Goal: Task Accomplishment & Management: Manage account settings

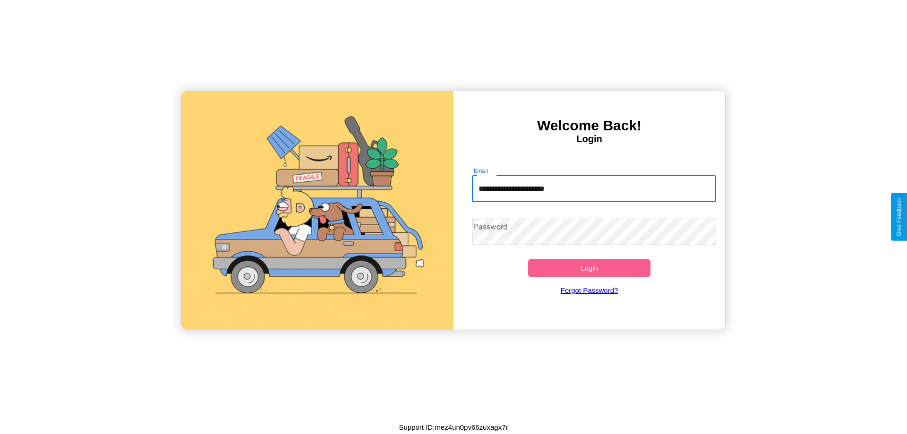
type input "**********"
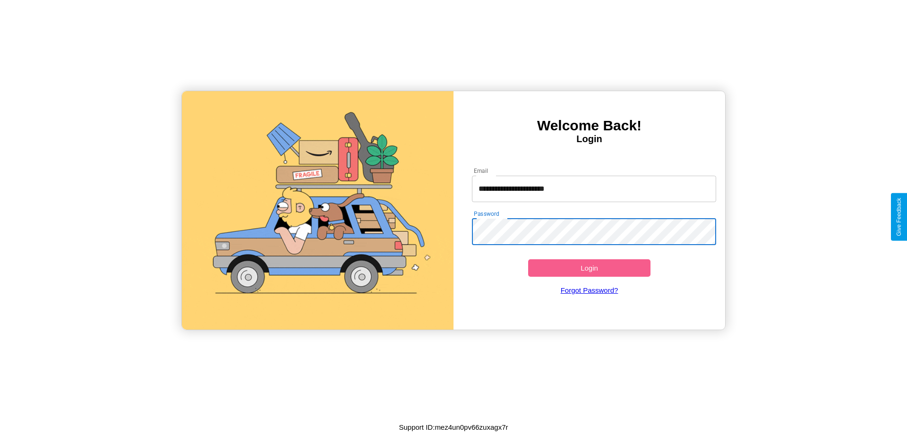
click at [589, 268] on button "Login" at bounding box center [589, 267] width 122 height 17
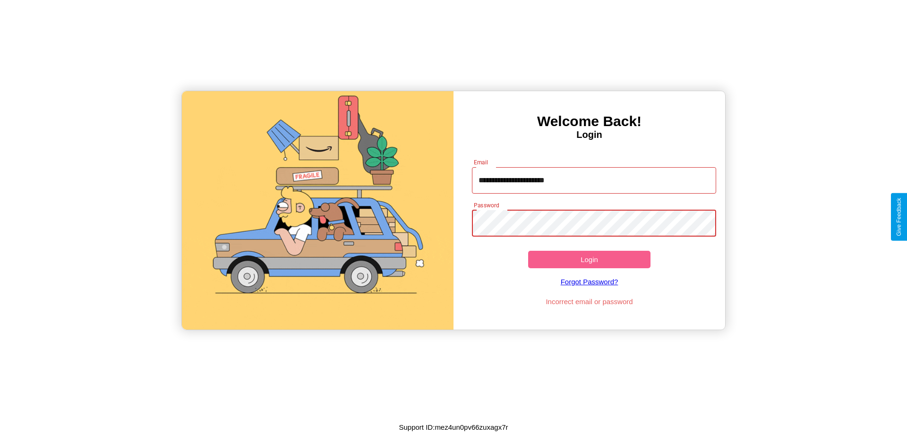
click at [589, 259] on button "Login" at bounding box center [589, 259] width 122 height 17
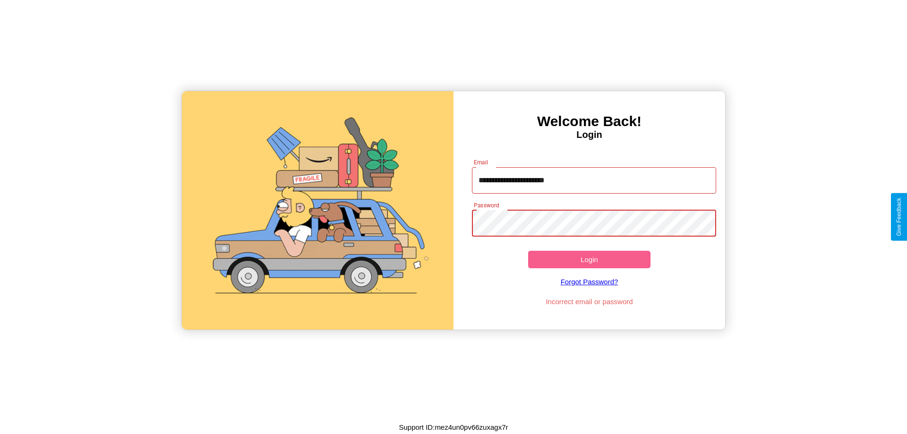
click at [589, 259] on button "Login" at bounding box center [589, 259] width 122 height 17
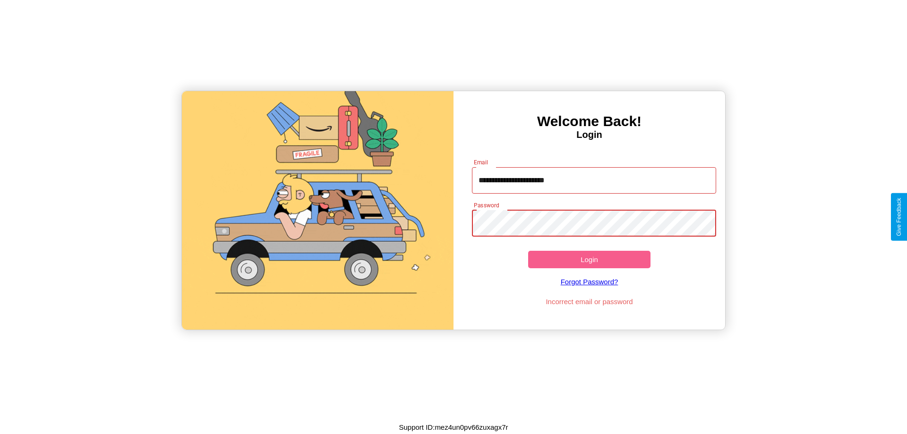
click at [589, 259] on button "Login" at bounding box center [589, 259] width 122 height 17
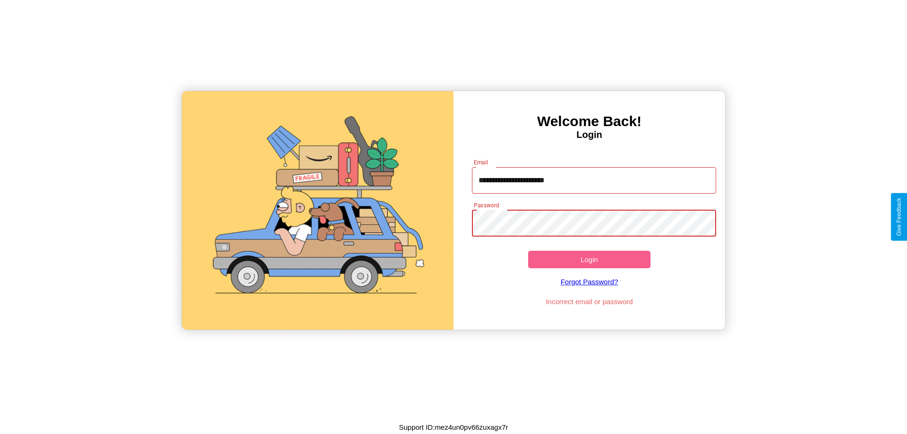
click at [589, 259] on button "Login" at bounding box center [589, 259] width 122 height 17
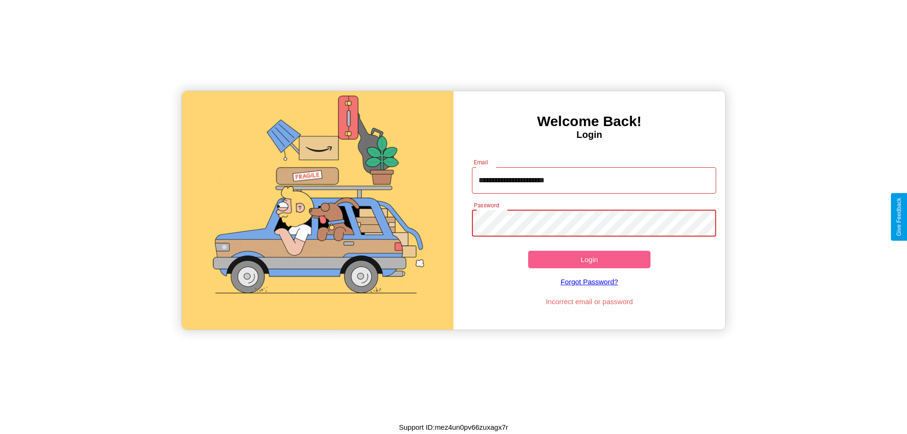
click at [589, 259] on button "Login" at bounding box center [589, 259] width 122 height 17
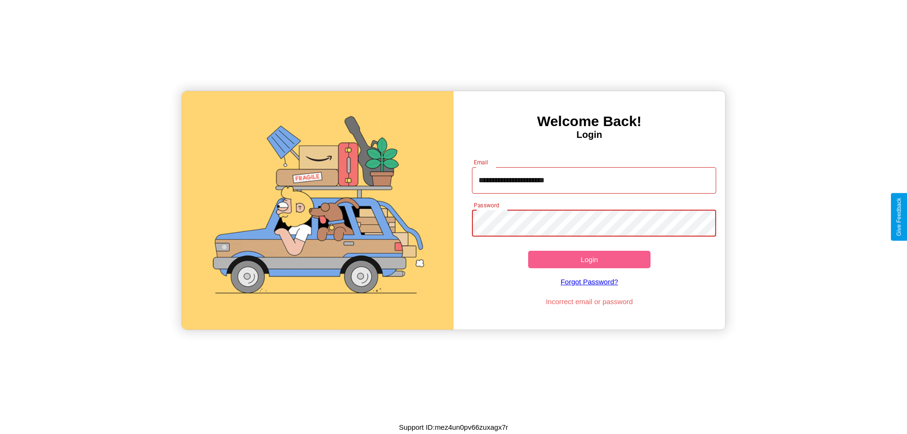
click at [589, 259] on button "Login" at bounding box center [589, 259] width 122 height 17
